Goal: Transaction & Acquisition: Purchase product/service

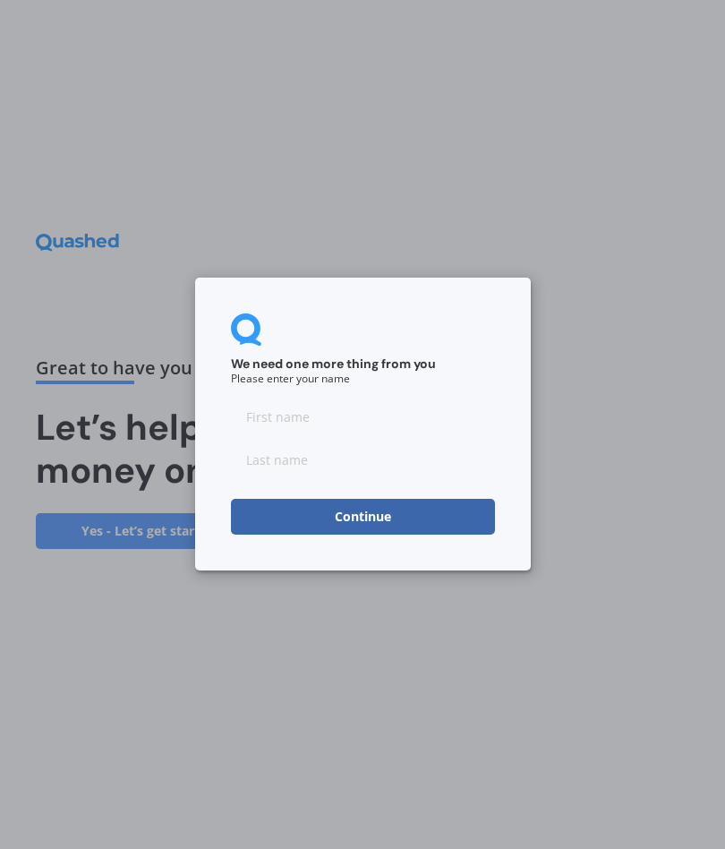
click at [270, 411] on input at bounding box center [363, 417] width 264 height 36
type input "[PERSON_NAME]"
click at [267, 478] on input at bounding box center [363, 463] width 264 height 36
type input "Vroombout"
click at [278, 519] on button "Continue" at bounding box center [363, 520] width 264 height 36
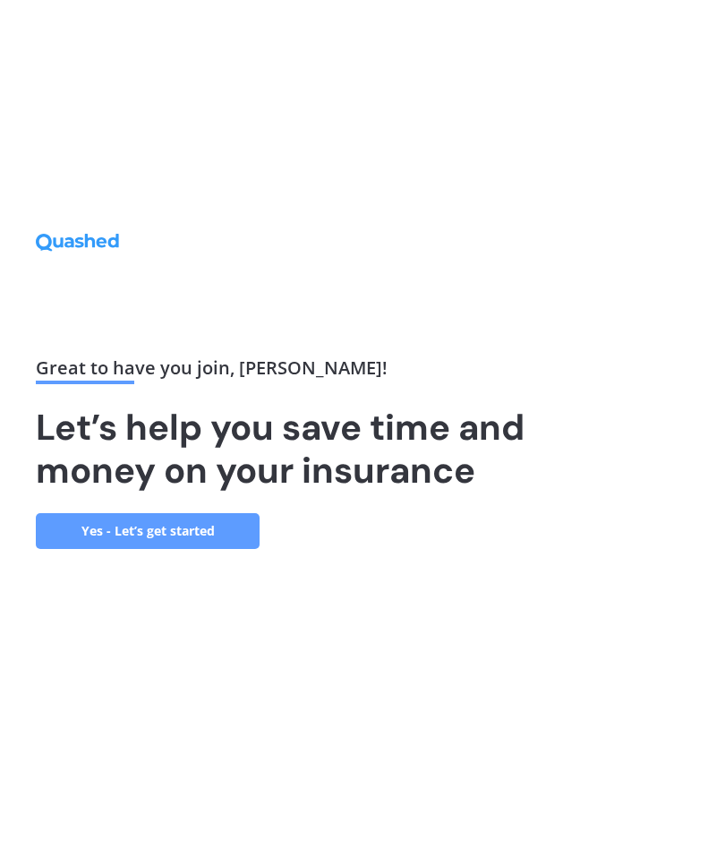
click at [149, 539] on link "Yes - Let’s get started" at bounding box center [148, 531] width 224 height 36
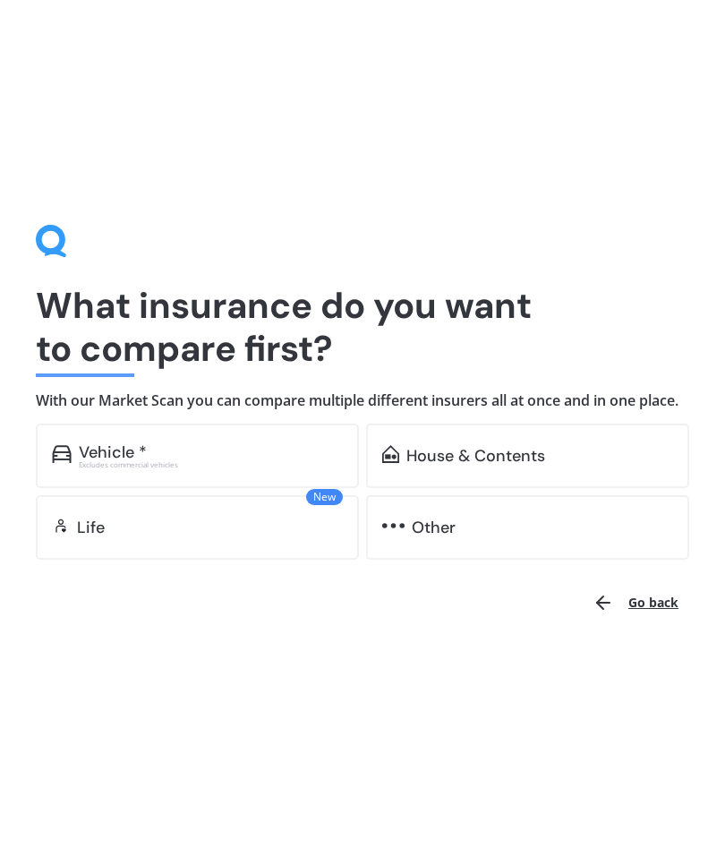
click at [124, 484] on div "Vehicle * Excludes commercial vehicles" at bounding box center [197, 456] width 323 height 64
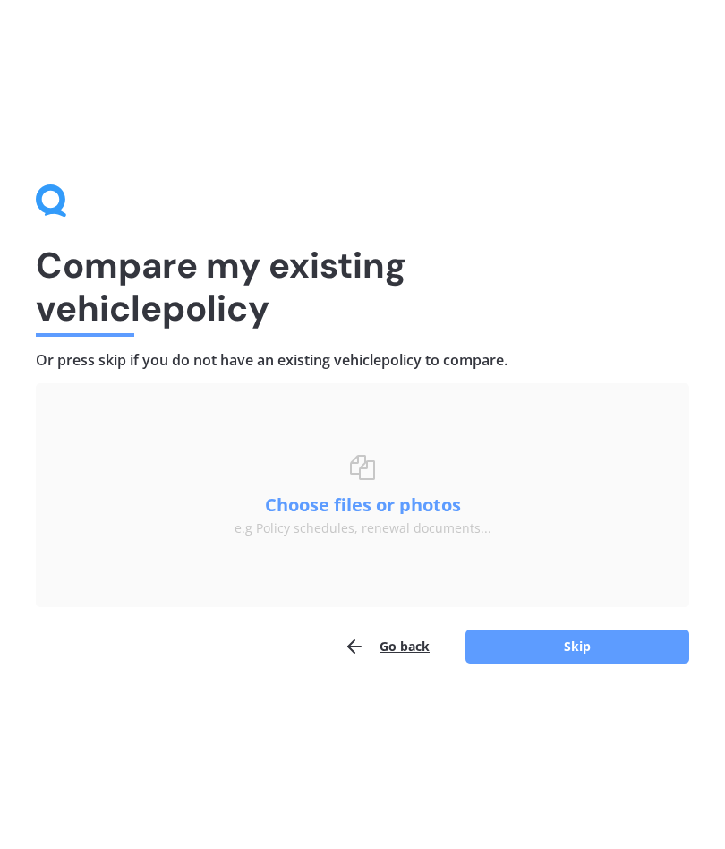
click at [518, 655] on button "Skip" at bounding box center [578, 647] width 224 height 34
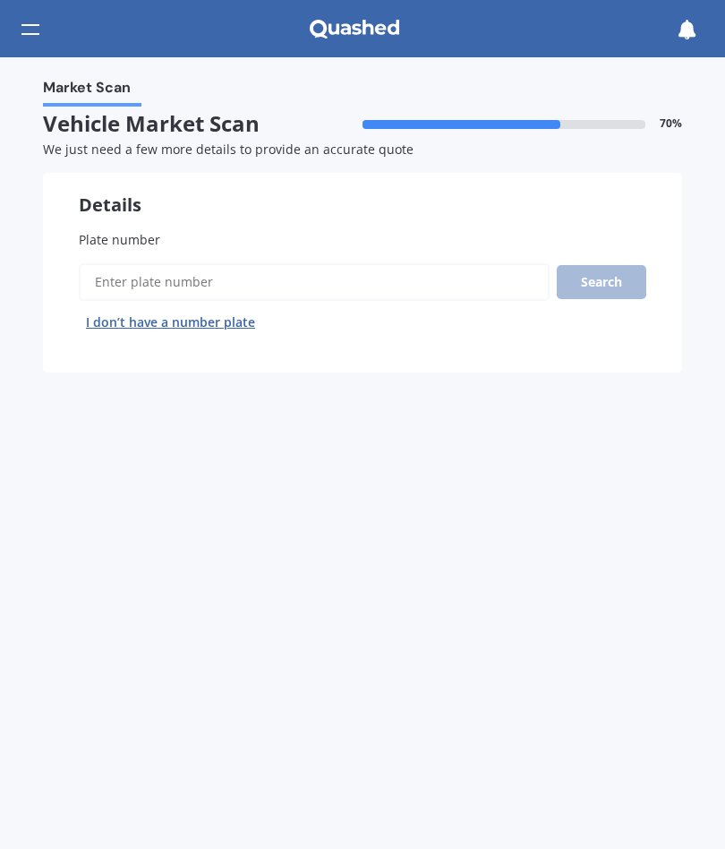
click at [167, 287] on input "Plate number" at bounding box center [314, 282] width 471 height 38
type input "4"
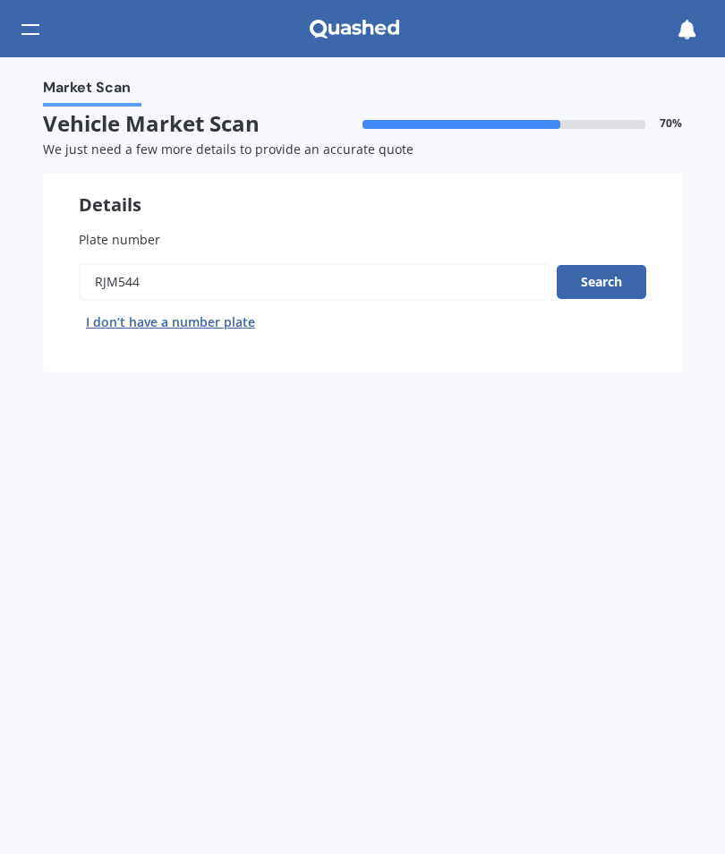
type input "Rjm544"
click at [623, 284] on button "Search" at bounding box center [602, 282] width 90 height 34
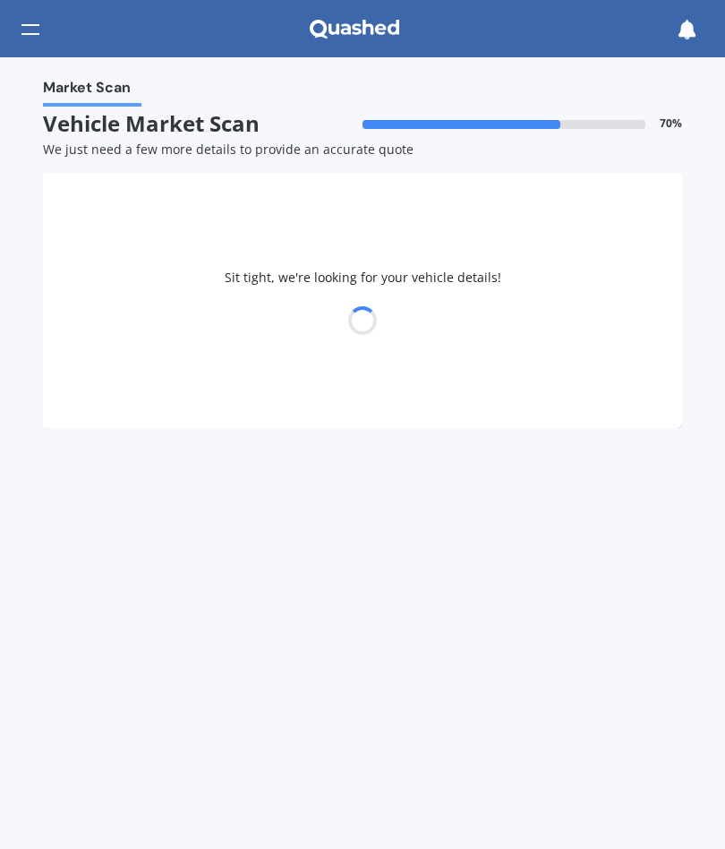
select select "TOYOTA"
select select "AQUA"
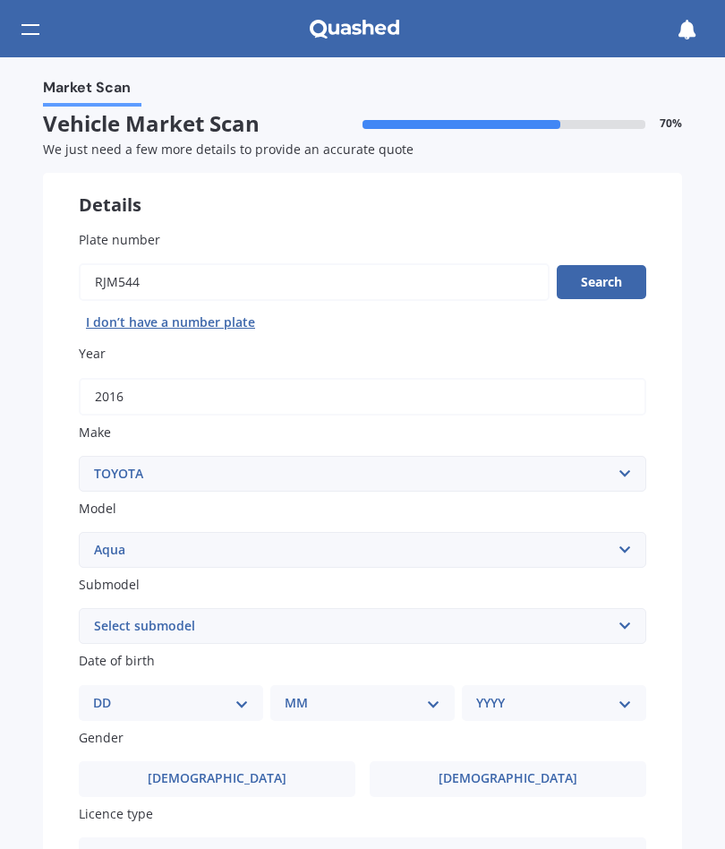
click at [118, 629] on select "Select submodel (All Other) Hatchback Hybrid" at bounding box center [363, 626] width 568 height 36
select select "HYBRID"
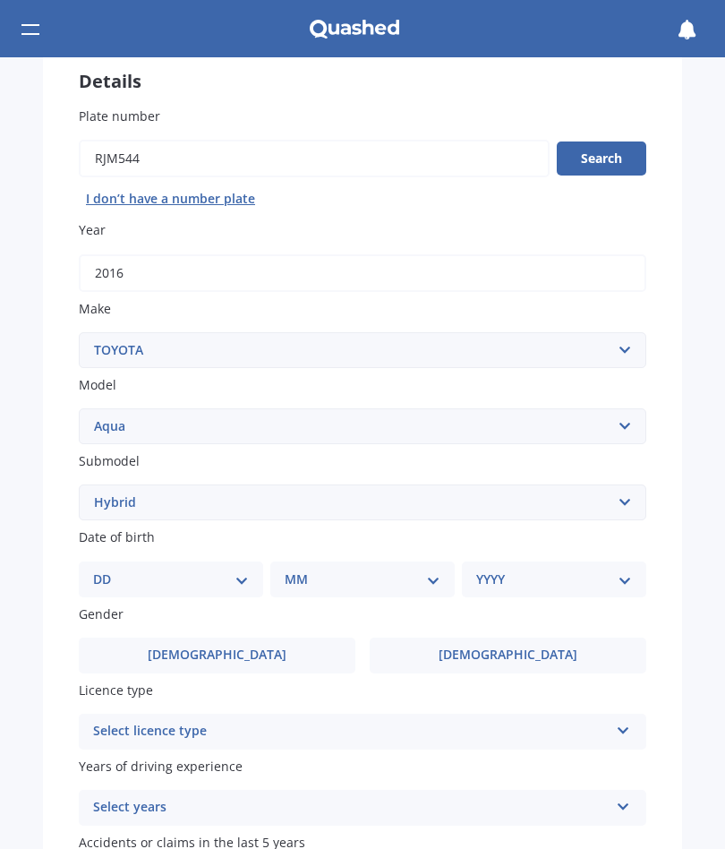
scroll to position [135, 0]
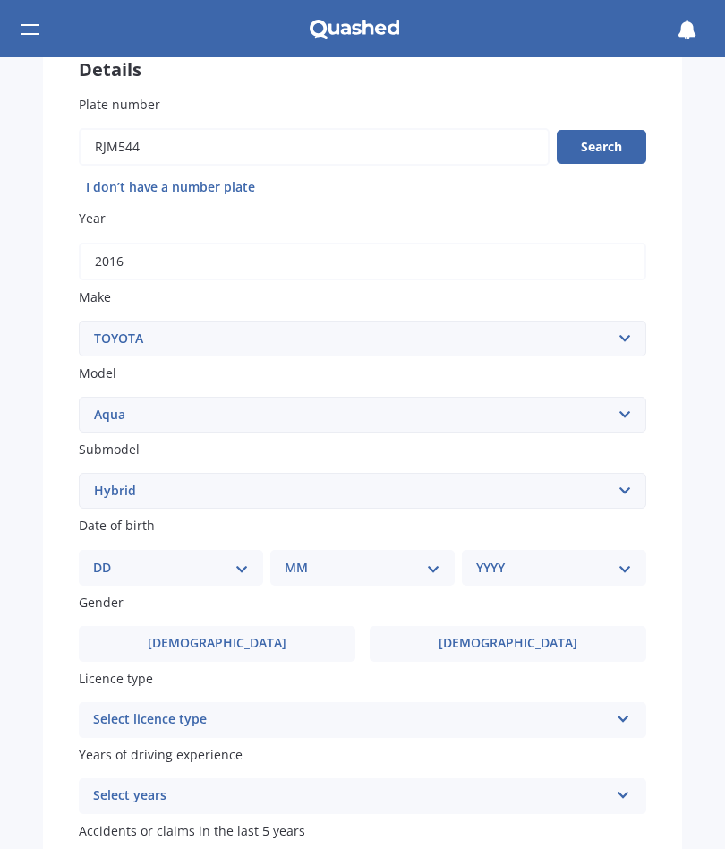
click at [134, 561] on select "DD 01 02 03 04 05 06 07 08 09 10 11 12 13 14 15 16 17 18 19 20 21 22 23 24 25 2…" at bounding box center [171, 568] width 156 height 20
select select "01"
click at [315, 567] on select "MM 01 02 03 04 05 06 07 08 09 10 11 12" at bounding box center [366, 568] width 149 height 20
select select "12"
click at [510, 558] on select "YYYY 2025 2024 2023 2022 2021 2020 2019 2018 2017 2016 2015 2014 2013 2012 2011…" at bounding box center [550, 568] width 149 height 20
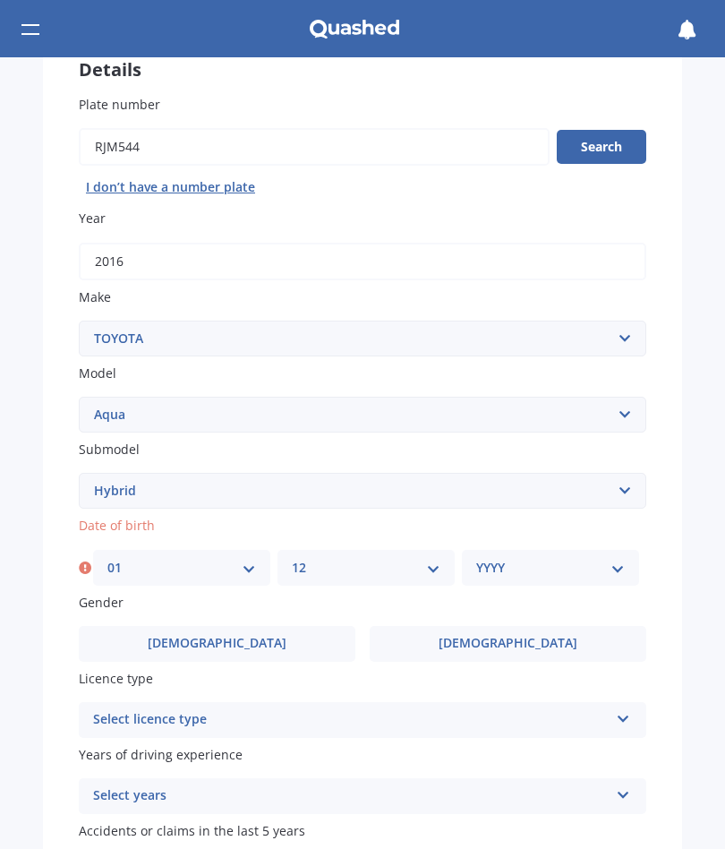
select select "1981"
click at [450, 641] on label "[DEMOGRAPHIC_DATA]" at bounding box center [508, 644] width 277 height 36
click at [0, 0] on input "[DEMOGRAPHIC_DATA]" at bounding box center [0, 0] width 0 height 0
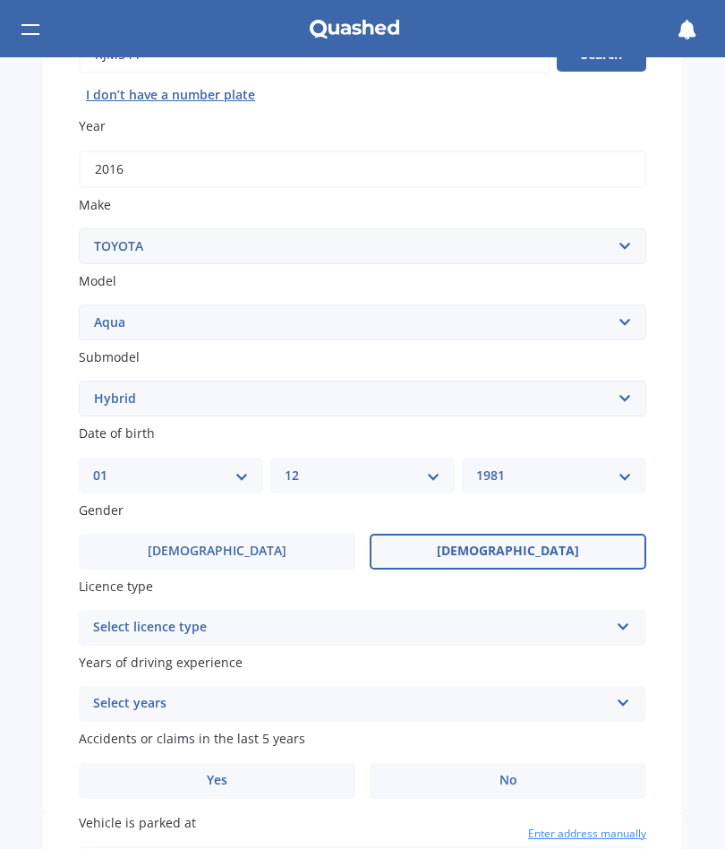
scroll to position [229, 0]
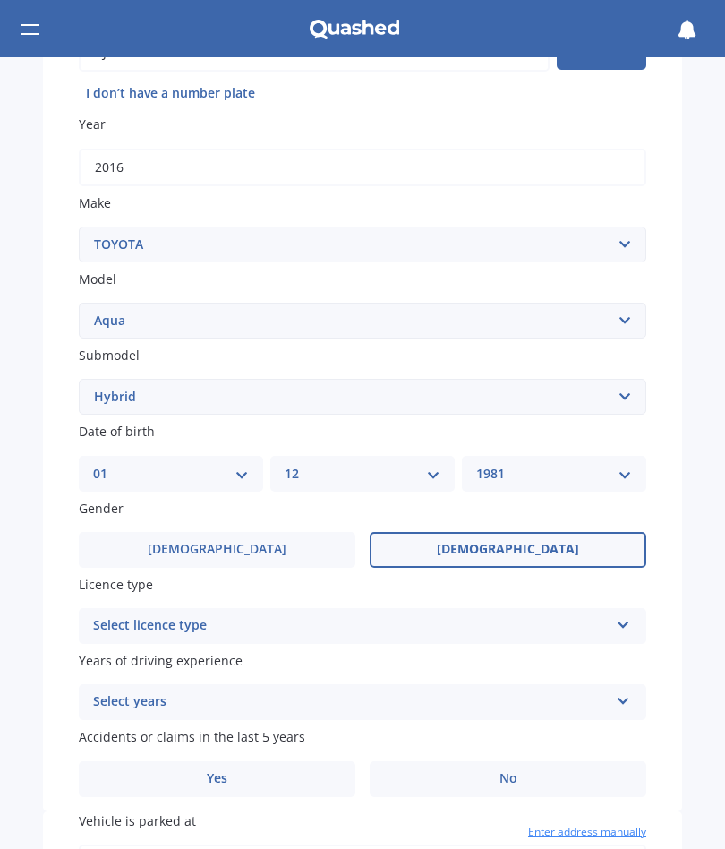
click at [150, 615] on div "Select licence type" at bounding box center [351, 625] width 516 height 21
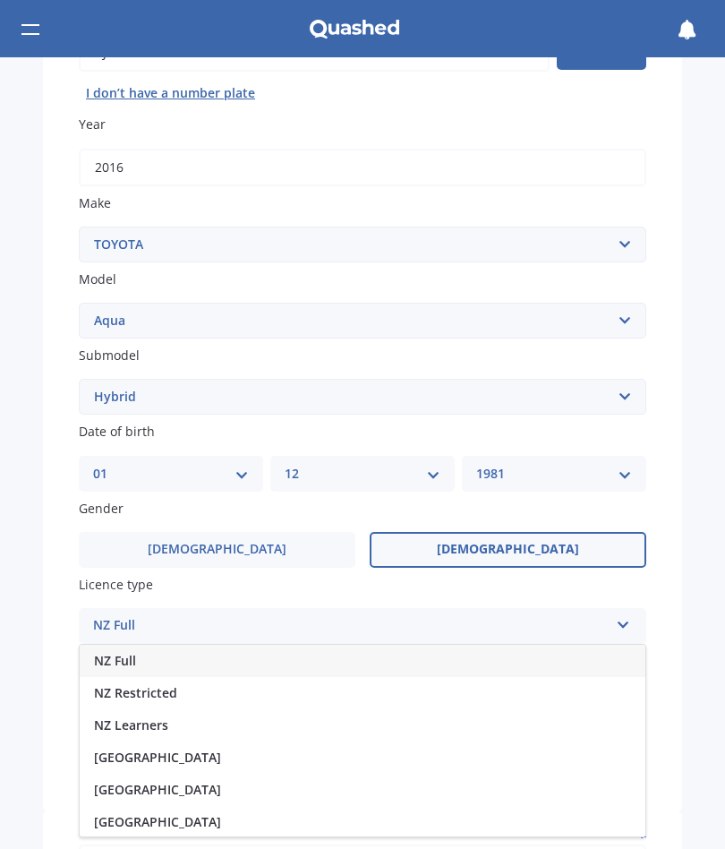
click at [104, 655] on span "NZ Full" at bounding box center [115, 660] width 42 height 17
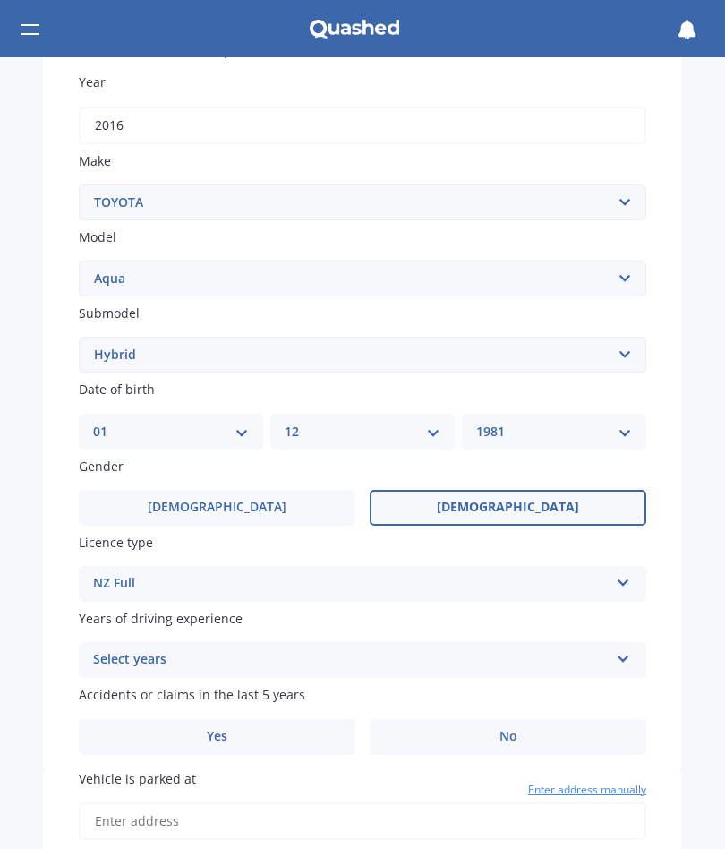
scroll to position [291, 0]
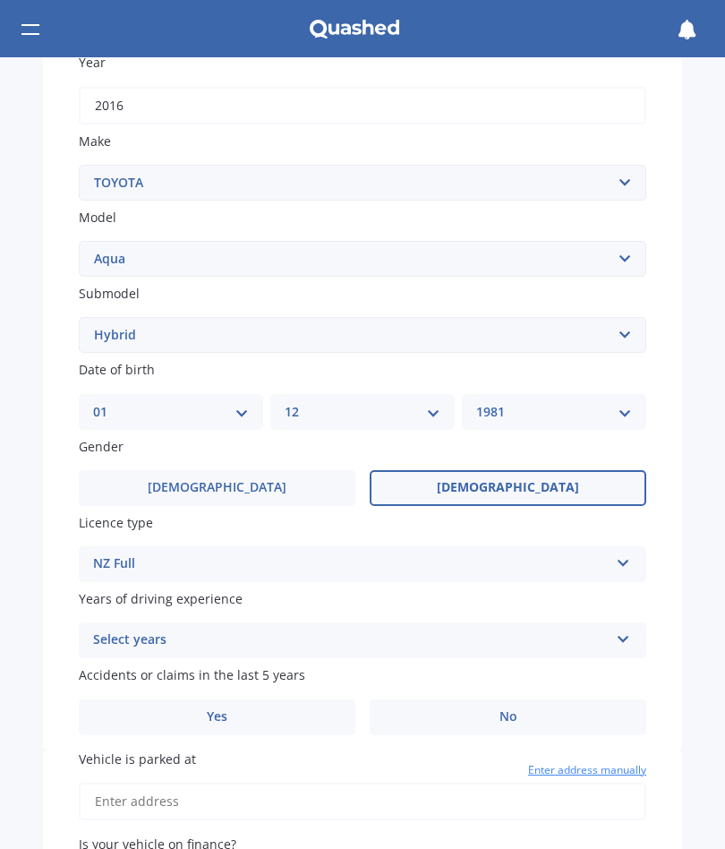
click at [133, 630] on div "Select years" at bounding box center [351, 640] width 516 height 21
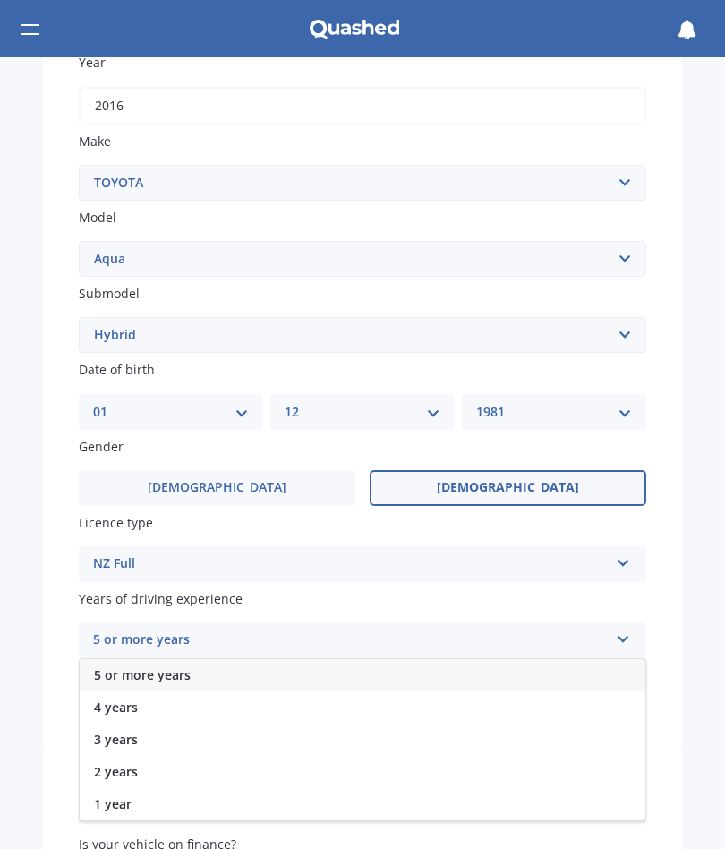
click at [99, 666] on span "5 or more years" at bounding box center [142, 674] width 97 height 17
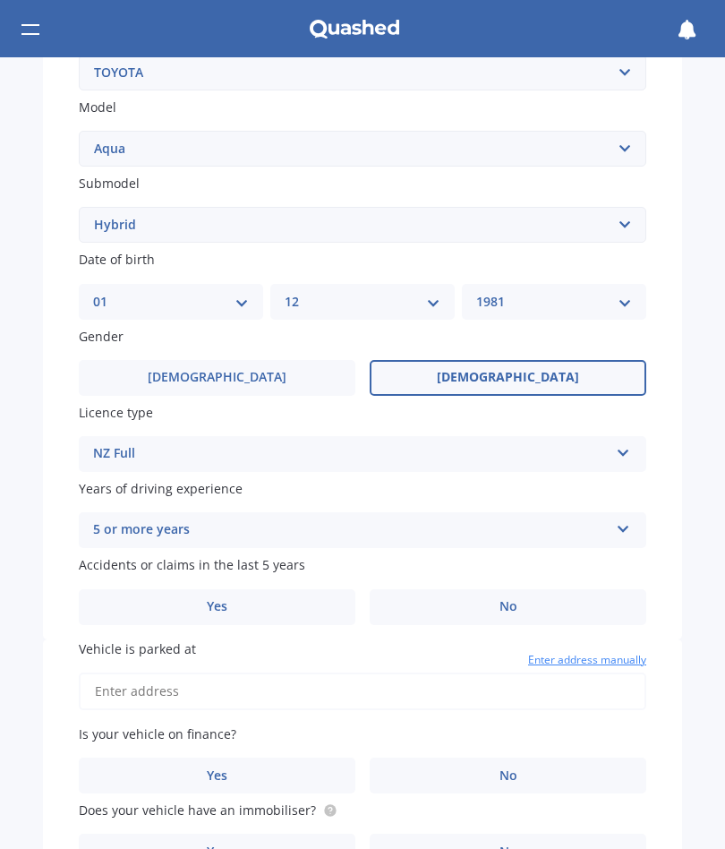
scroll to position [402, 0]
click at [459, 597] on label "No" at bounding box center [508, 606] width 277 height 36
click at [0, 0] on input "No" at bounding box center [0, 0] width 0 height 0
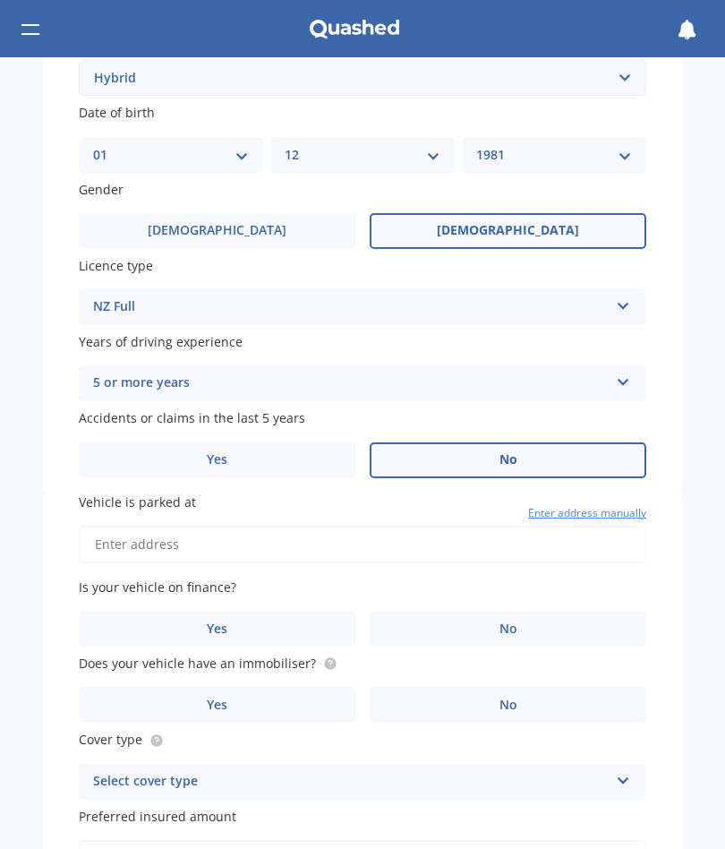
scroll to position [550, 0]
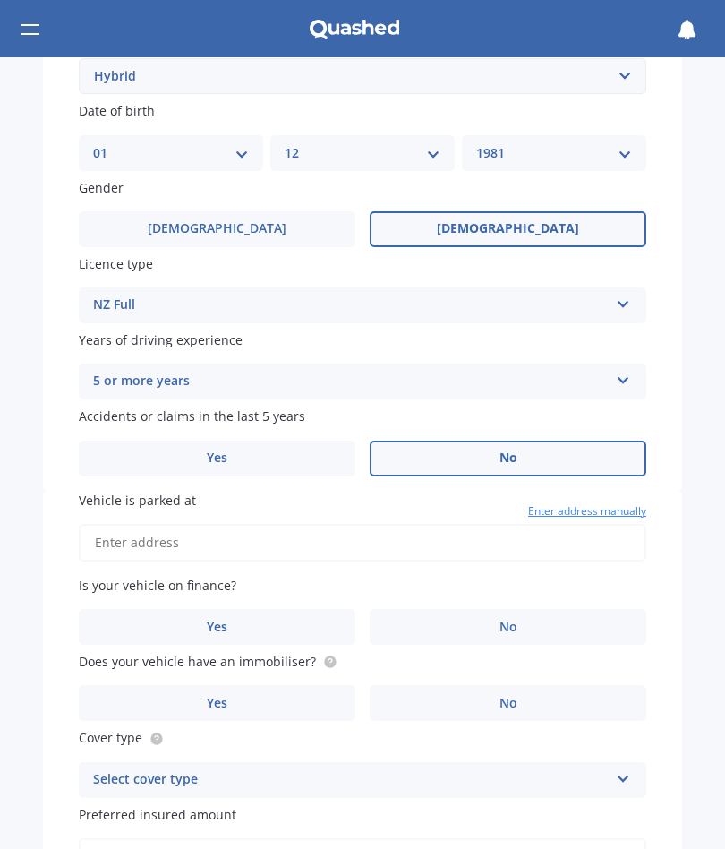
click at [112, 530] on input "Vehicle is parked at" at bounding box center [363, 543] width 568 height 38
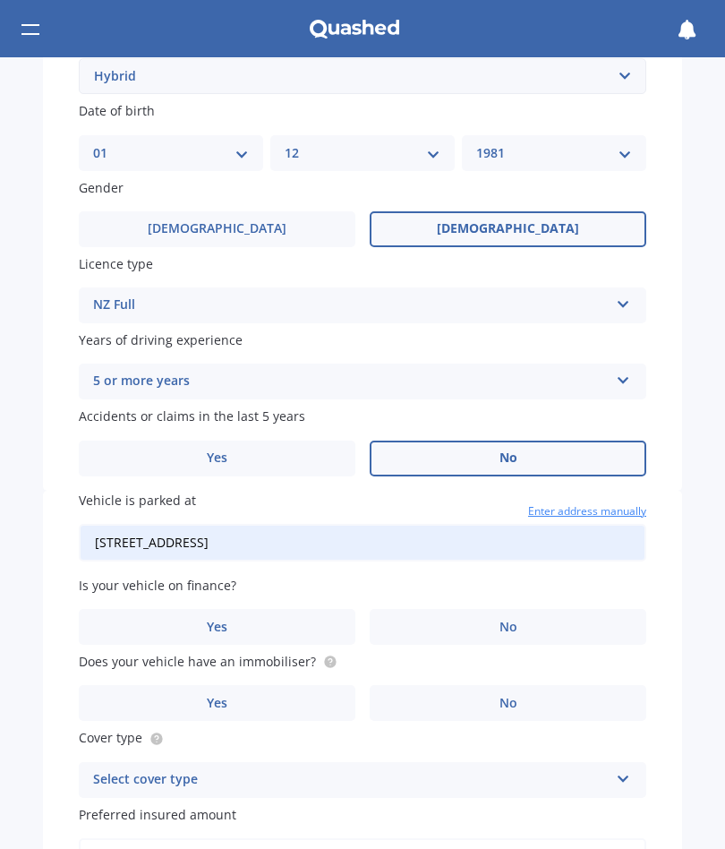
type input "[STREET_ADDRESS]"
click at [451, 623] on label "No" at bounding box center [508, 627] width 277 height 36
click at [0, 0] on input "No" at bounding box center [0, 0] width 0 height 0
click at [449, 688] on label "No" at bounding box center [508, 703] width 277 height 36
click at [0, 0] on input "No" at bounding box center [0, 0] width 0 height 0
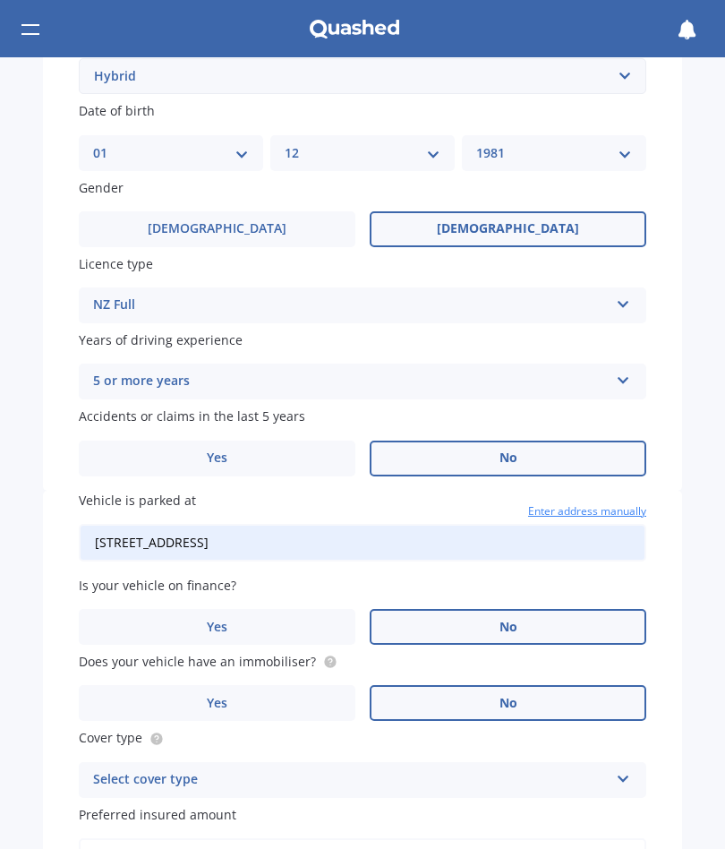
click at [207, 696] on span "Yes" at bounding box center [217, 703] width 21 height 15
click at [0, 0] on input "Yes" at bounding box center [0, 0] width 0 height 0
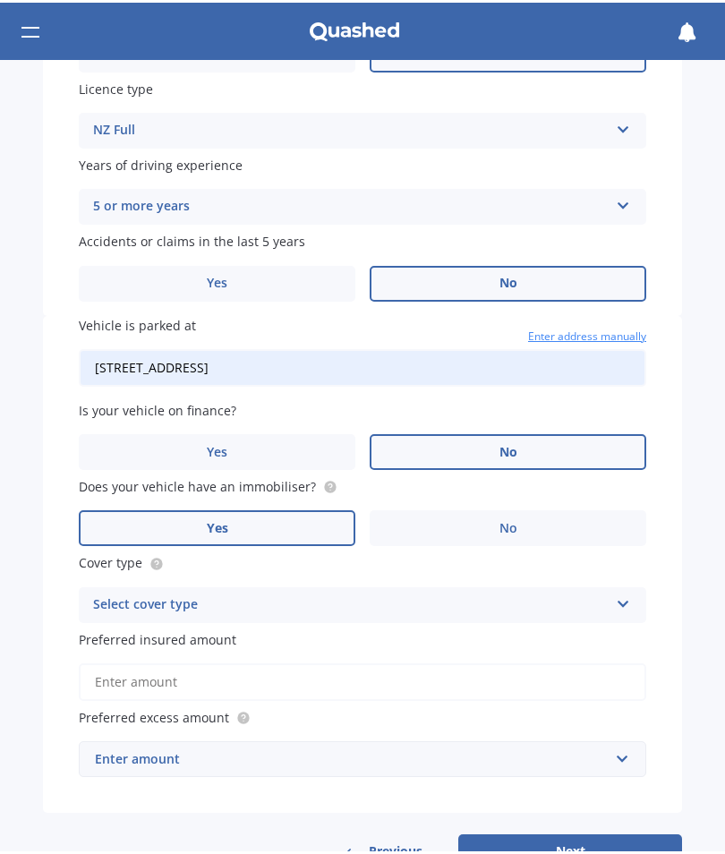
scroll to position [735, 0]
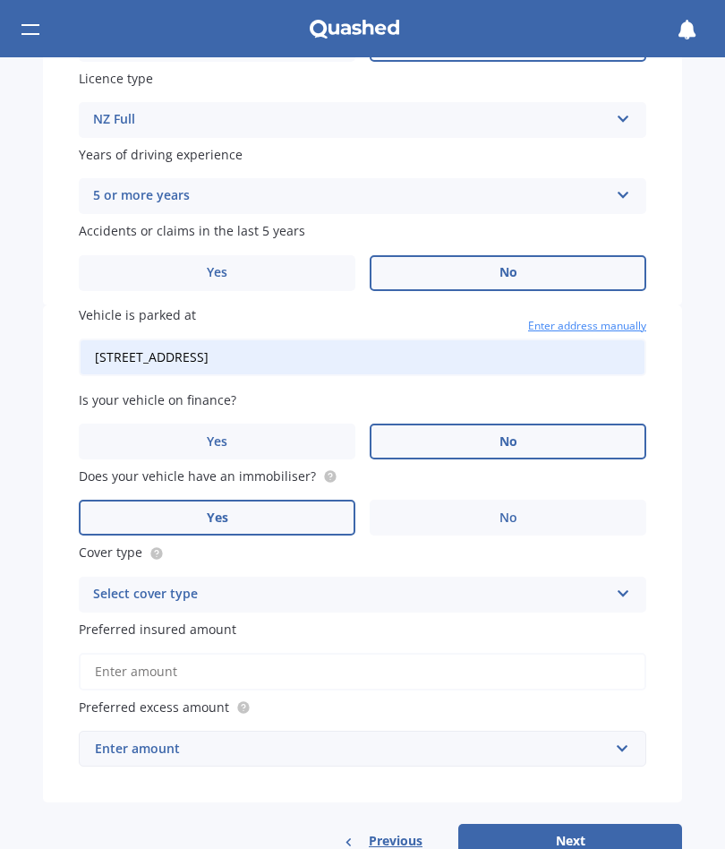
click at [135, 584] on div "Select cover type" at bounding box center [351, 594] width 516 height 21
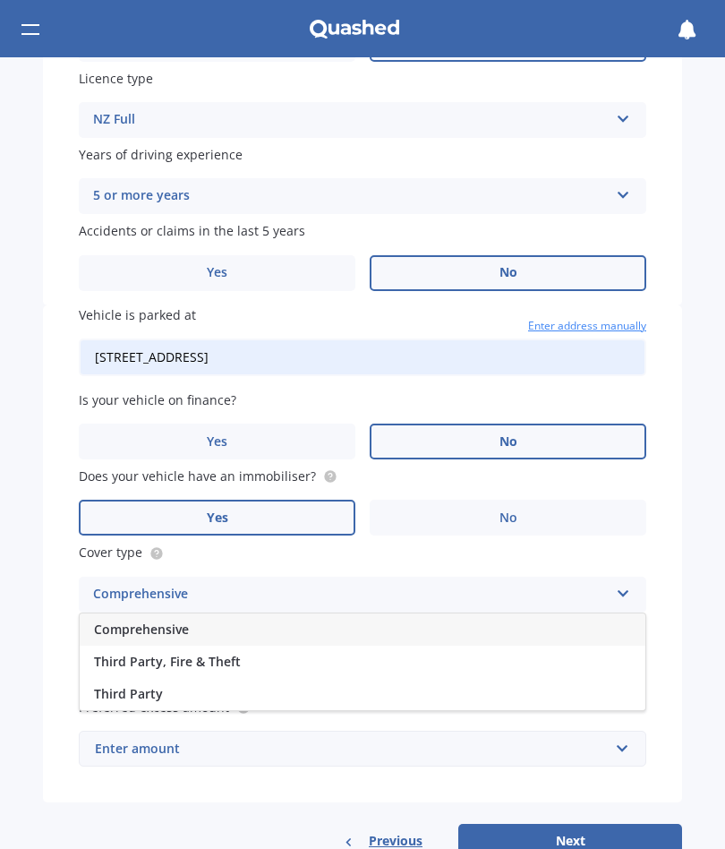
click at [116, 621] on span "Comprehensive" at bounding box center [141, 629] width 95 height 17
click at [121, 653] on input "Preferred insured amount" at bounding box center [363, 672] width 568 height 38
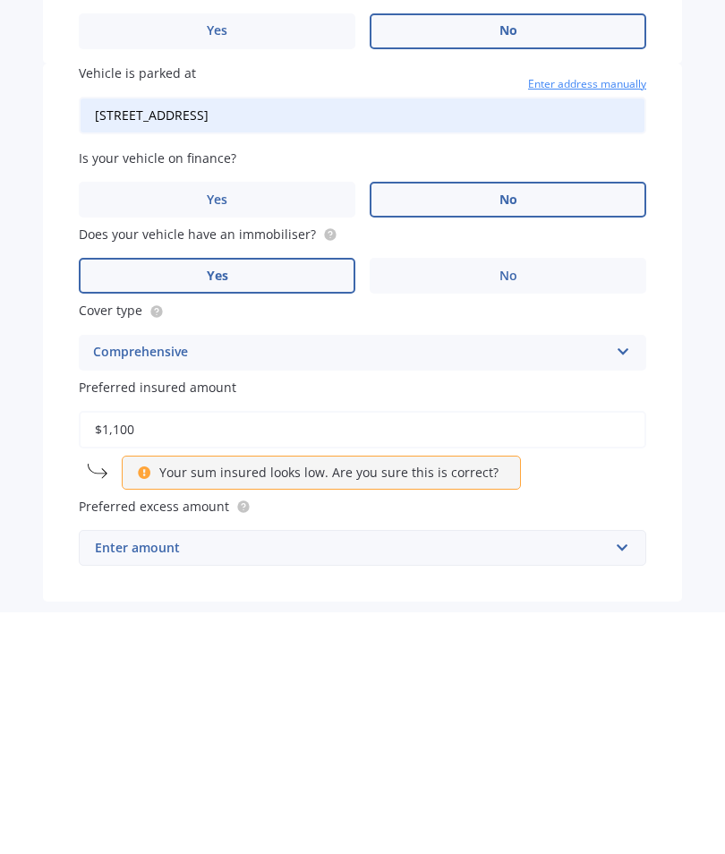
type input "$11,000"
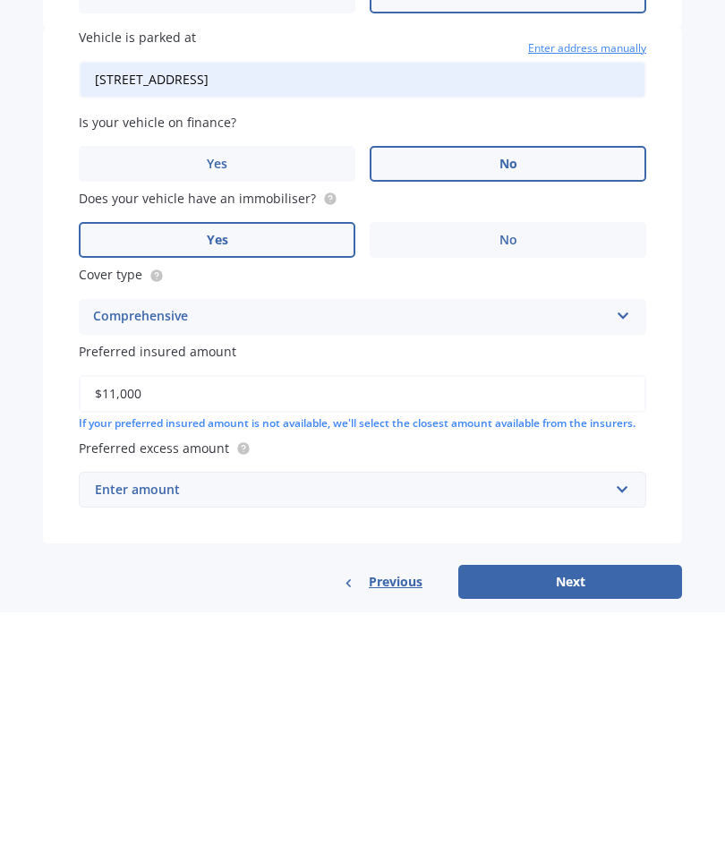
scroll to position [769, 0]
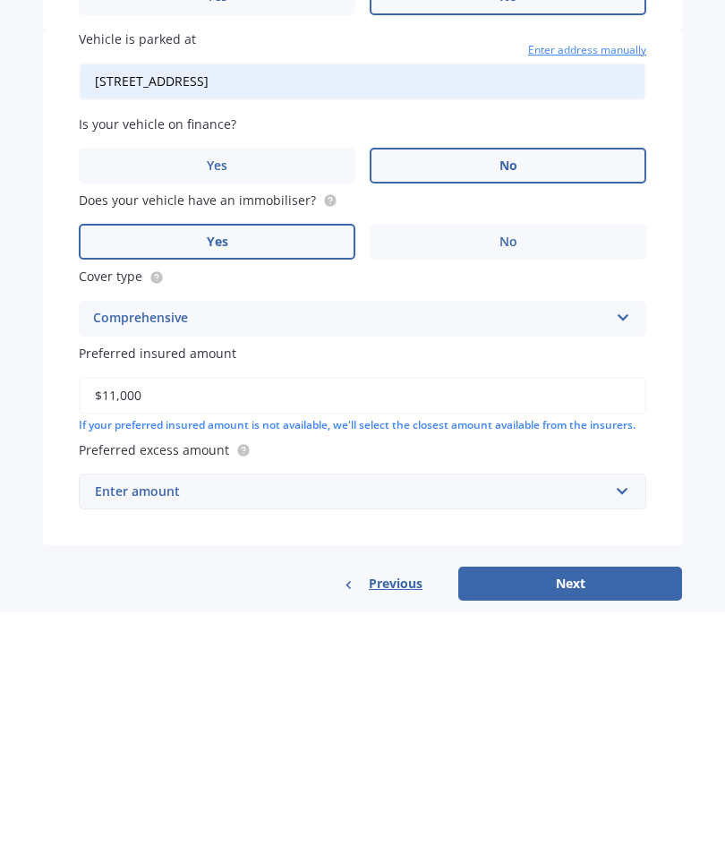
click at [116, 724] on div "Enter amount" at bounding box center [352, 734] width 514 height 20
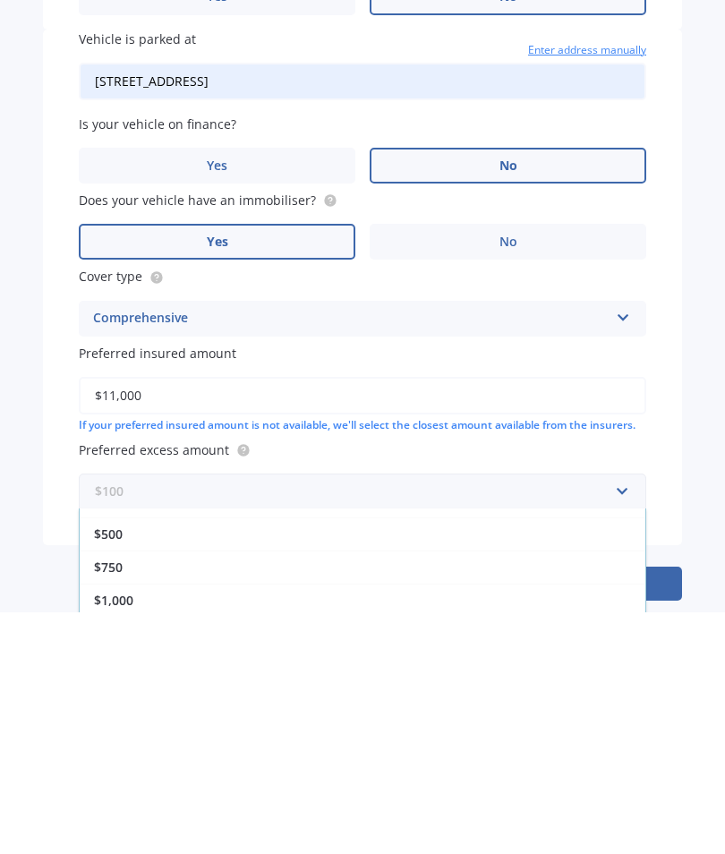
scroll to position [62, 0]
click at [108, 763] on span "$500" at bounding box center [108, 771] width 29 height 17
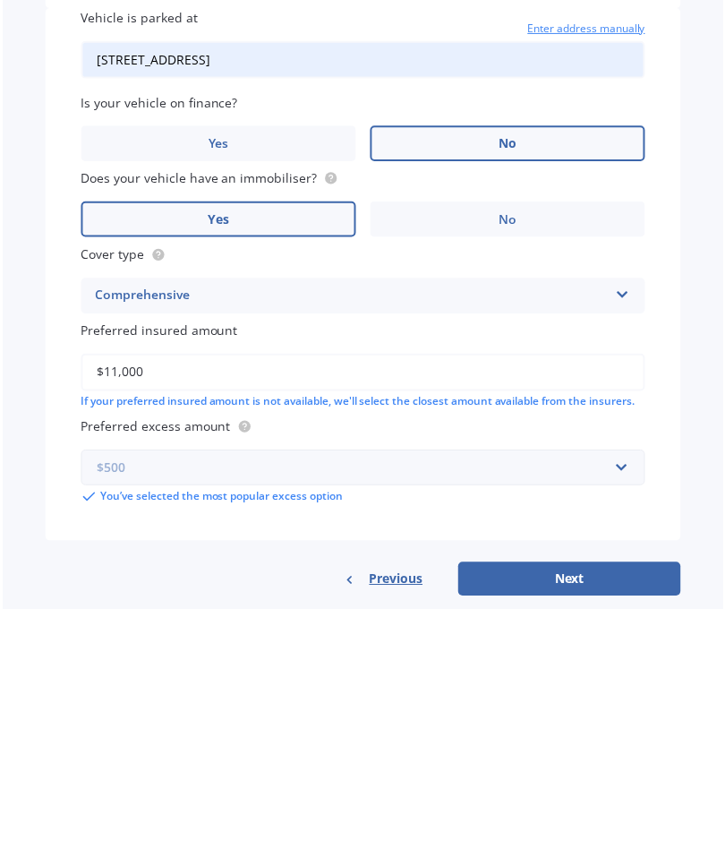
scroll to position [789, 0]
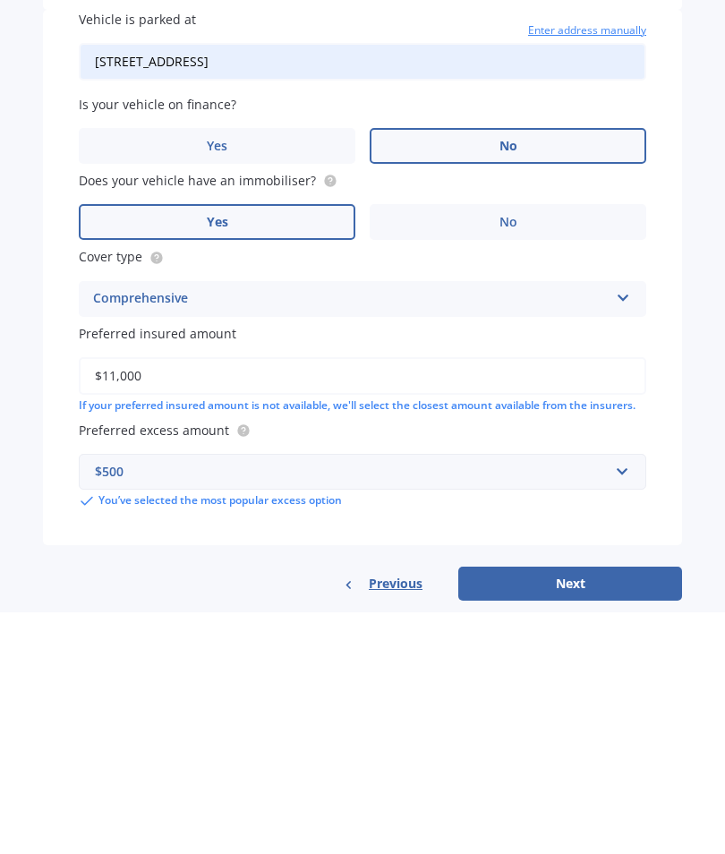
click at [559, 809] on button "Next" at bounding box center [570, 826] width 224 height 34
select select "01"
select select "12"
select select "1981"
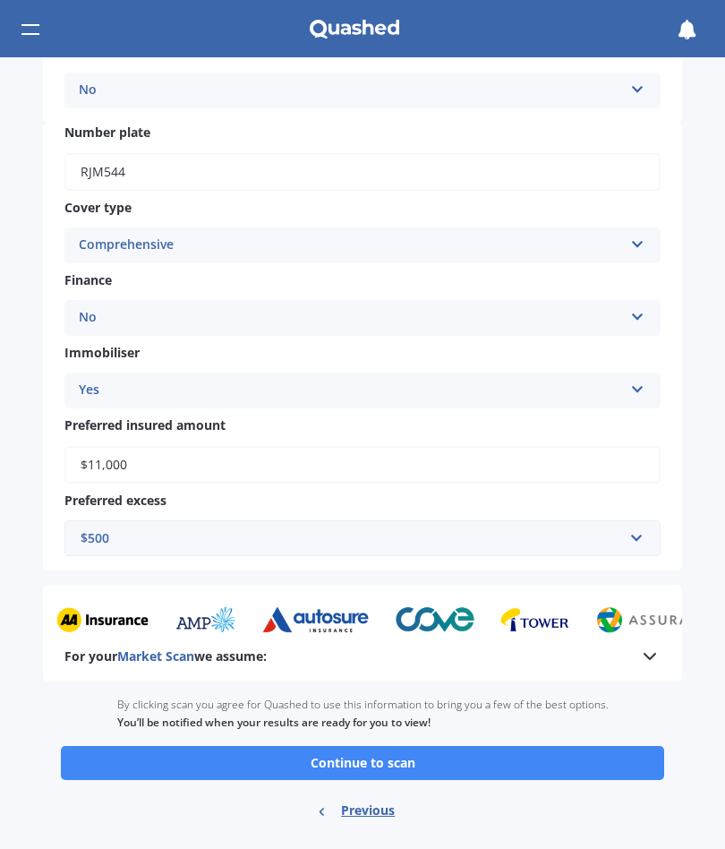
scroll to position [535, 0]
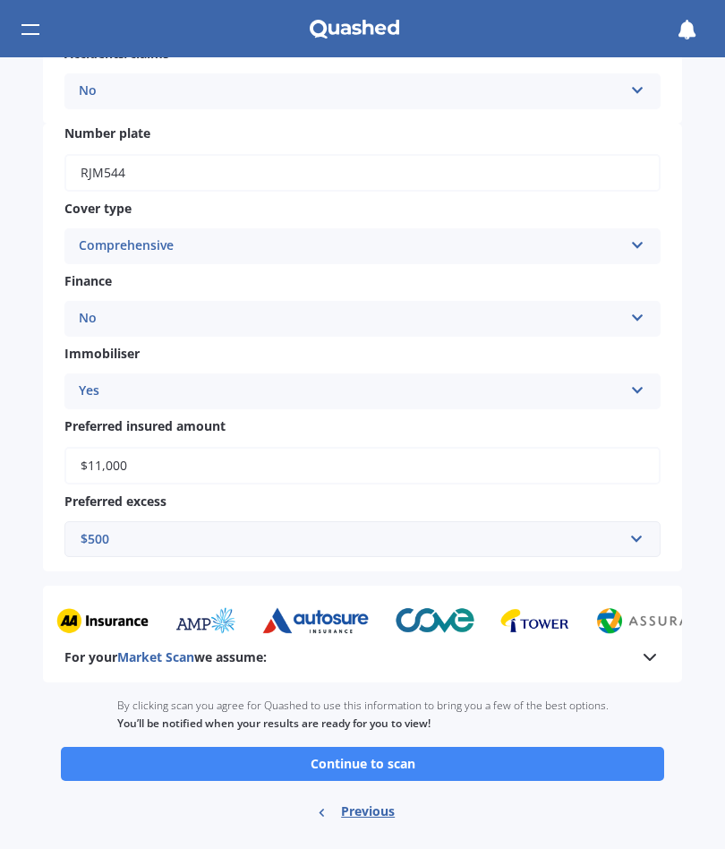
click at [305, 747] on button "Continue to scan" at bounding box center [363, 764] width 604 height 34
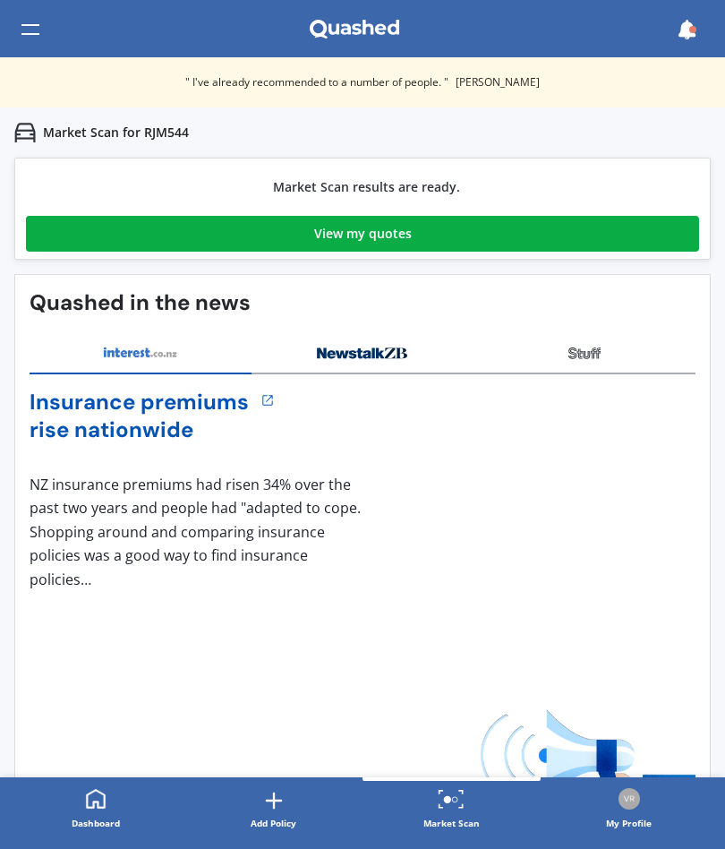
click at [501, 232] on link "View my quotes" at bounding box center [362, 234] width 673 height 36
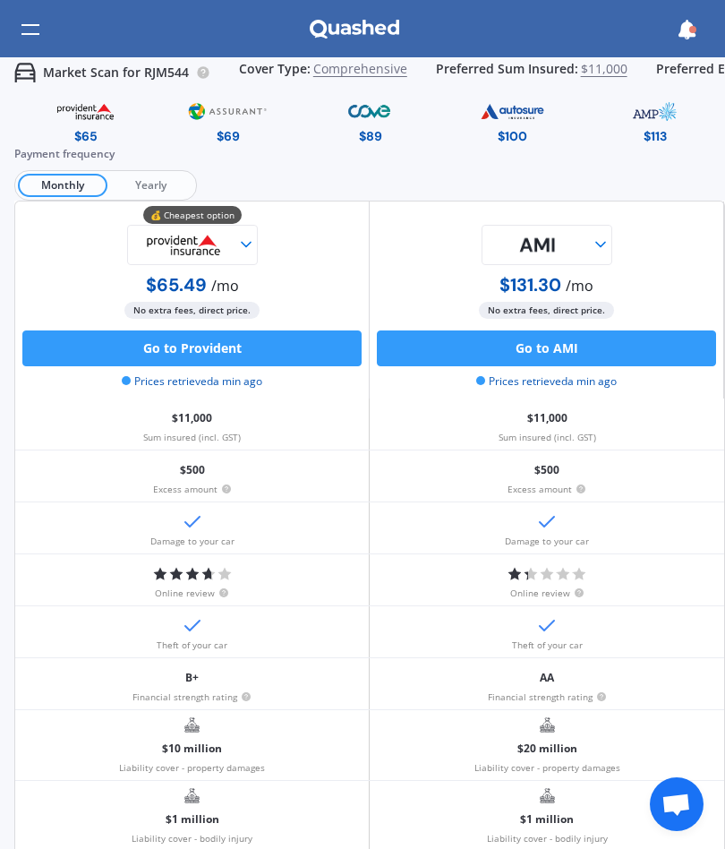
click at [231, 239] on img at bounding box center [183, 245] width 107 height 40
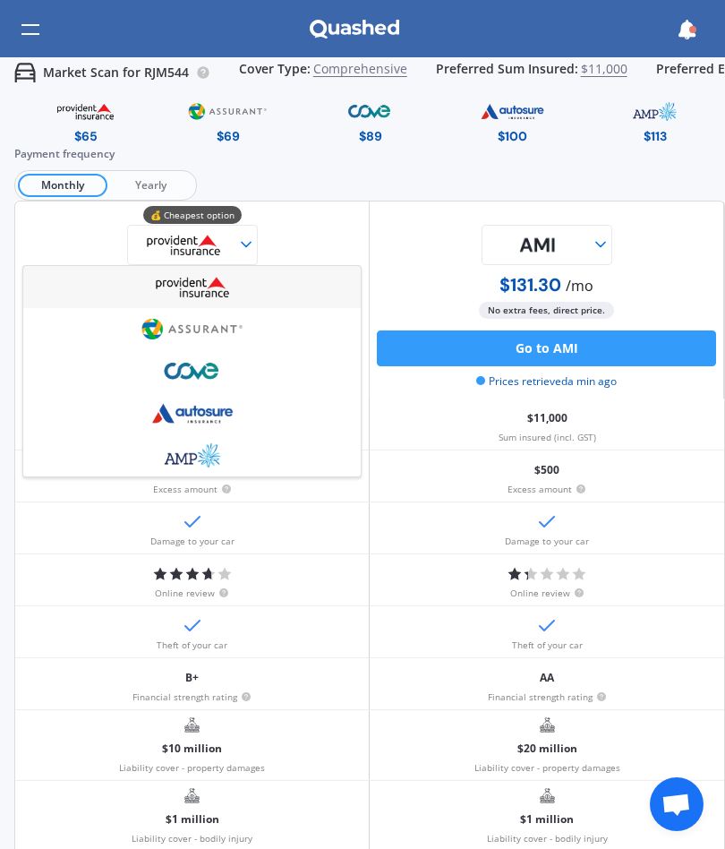
click at [174, 373] on img at bounding box center [192, 371] width 107 height 40
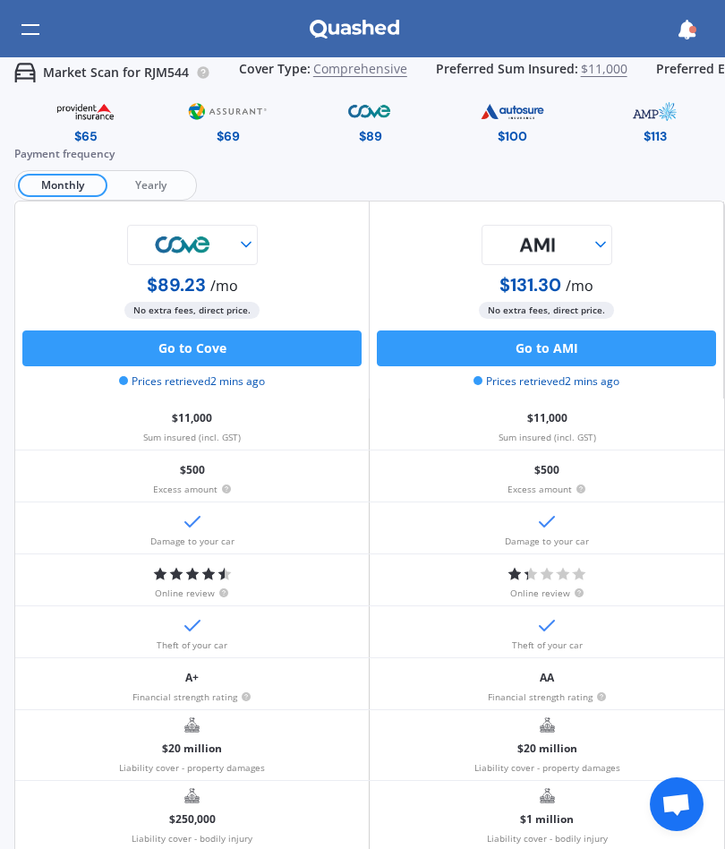
click at [589, 236] on img at bounding box center [537, 245] width 107 height 40
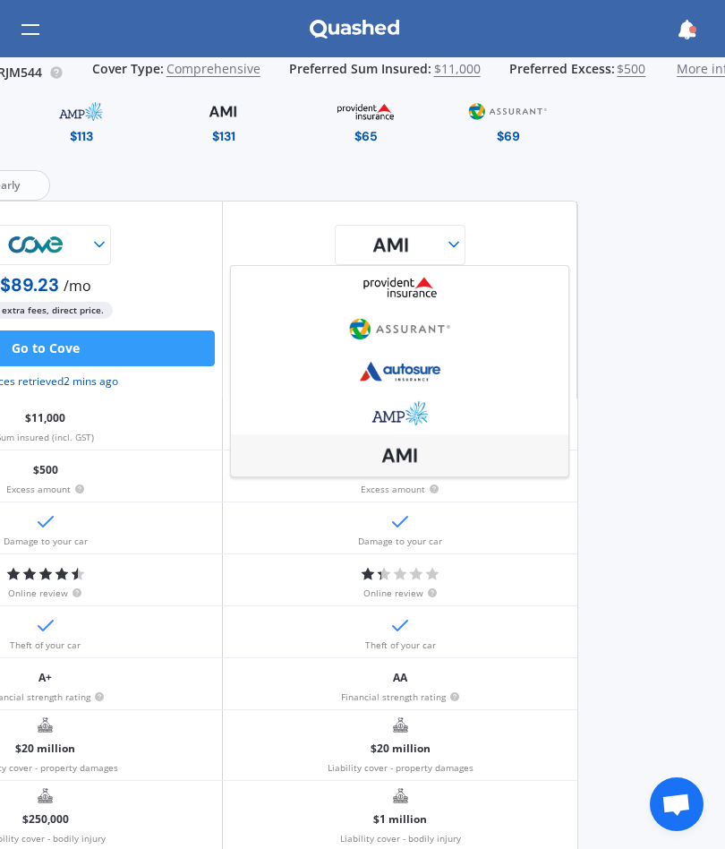
scroll to position [0, 147]
